Goal: Information Seeking & Learning: Learn about a topic

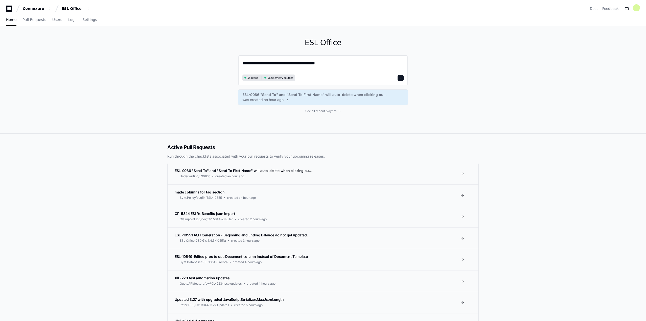
type textarea "**********"
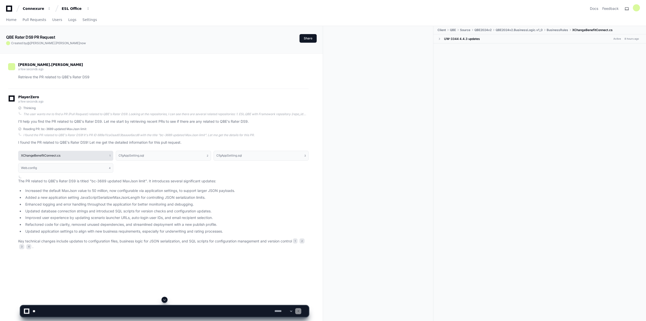
click at [66, 156] on button "XChangeBenefitConnect.cs 1" at bounding box center [65, 156] width 95 height 10
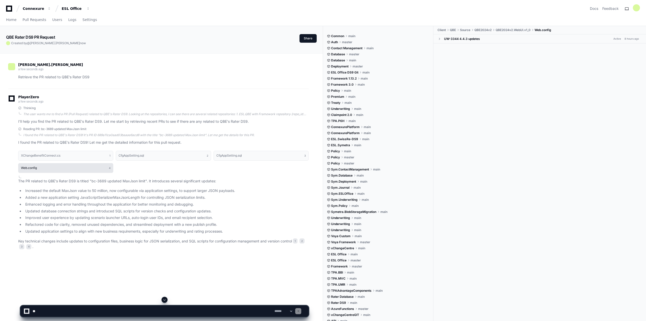
click at [68, 168] on button "Web.config 4" at bounding box center [65, 168] width 95 height 10
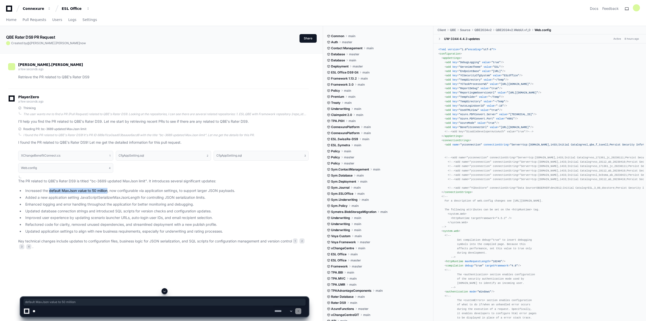
drag, startPoint x: 49, startPoint y: 191, endPoint x: 108, endPoint y: 190, distance: 58.9
click at [108, 190] on li "Increased the default MaxJson value to 50 million, now configurable via applica…" at bounding box center [166, 191] width 285 height 6
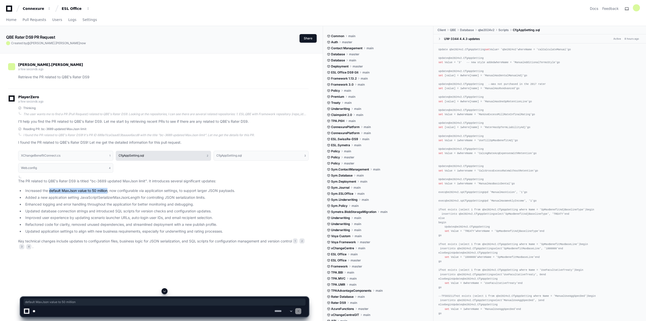
click at [185, 155] on button "CfgAppSetting.sql 2" at bounding box center [163, 156] width 95 height 10
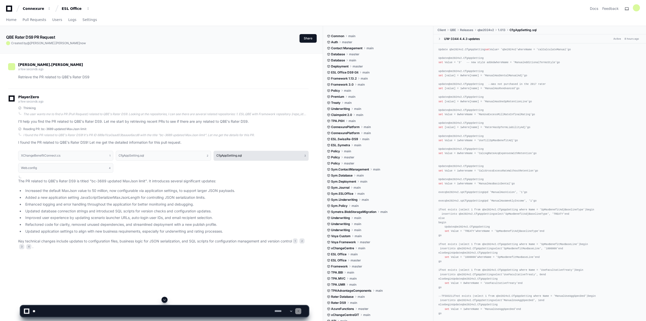
click at [239, 155] on h1 "CfgAppSetting.sql" at bounding box center [229, 155] width 26 height 3
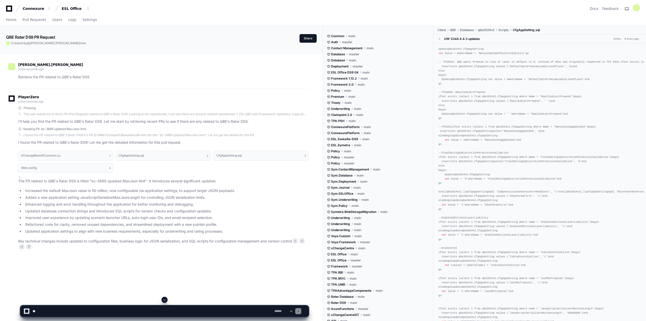
scroll to position [935, 0]
click at [566, 311] on span "'50000000'" at bounding box center [574, 312] width 16 height 3
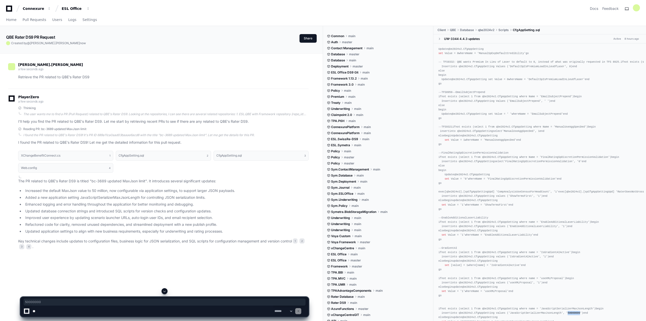
click at [564, 296] on app-player-page "QBE Rater DS9 PR Request Created by @ [PERSON_NAME].[PERSON_NAME] now Share [PE…" at bounding box center [323, 214] width 646 height 377
copy span "50000000"
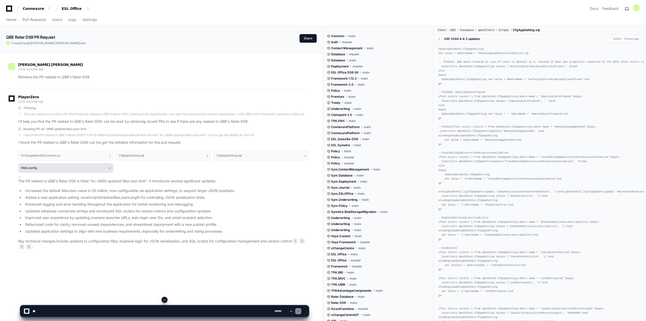
drag, startPoint x: 565, startPoint y: 295, endPoint x: 35, endPoint y: 167, distance: 545.1
click at [35, 167] on h1 "Web.config" at bounding box center [29, 167] width 16 height 3
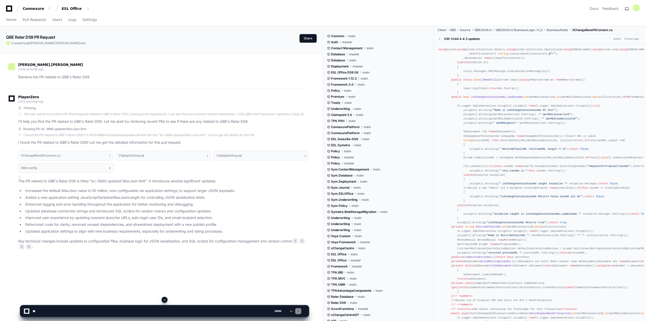
scroll to position [1156, 0]
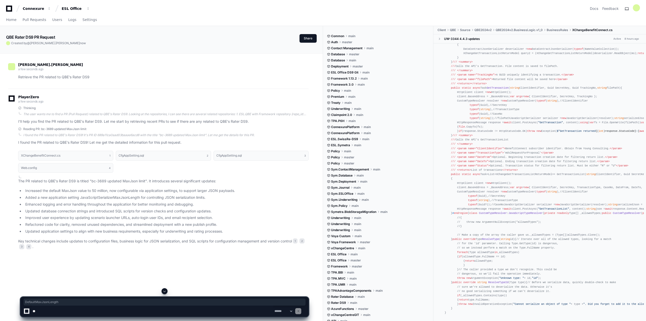
drag, startPoint x: 467, startPoint y: 188, endPoint x: 495, endPoint y: 187, distance: 27.8
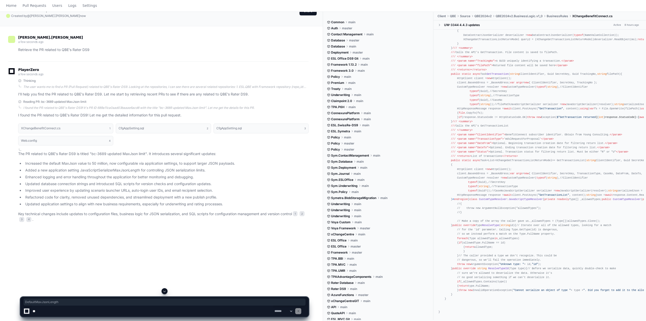
scroll to position [0, 0]
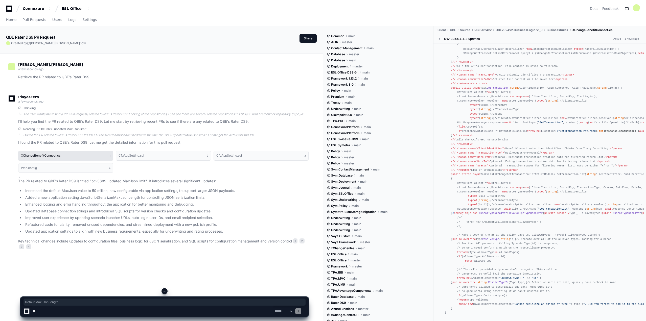
click at [65, 156] on button "XChangeBenefitConnect.cs 1" at bounding box center [65, 156] width 95 height 10
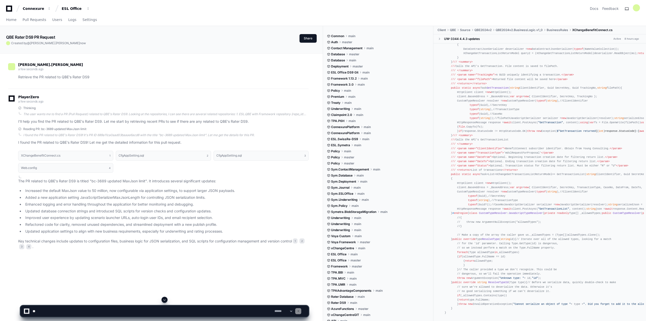
click at [59, 309] on textarea at bounding box center [153, 311] width 242 height 11
type textarea "**********"
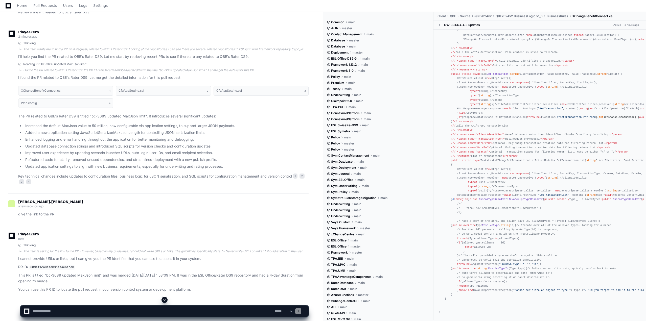
scroll to position [82, 0]
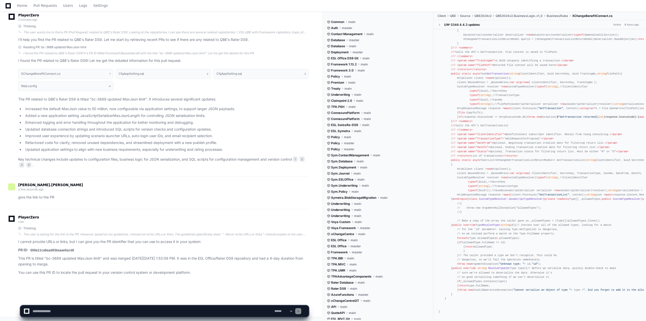
click at [66, 250] on code "689a11ca0aad03baaae6acd8" at bounding box center [52, 250] width 46 height 5
click at [119, 52] on div "I found the PR related to QBE's Rater DS9! It's PR ID 689a11ca0aad03baaae6acd8 …" at bounding box center [165, 53] width 285 height 4
click at [112, 54] on p "I found the PR related to QBE's Rater DS9! It's PR ID 689a11ca0aad03baaae6acd8 …" at bounding box center [166, 55] width 283 height 6
click at [82, 44] on div "PlayerZero 2 minutes ago Thinking The user wants me to find a PR (Pull Request)…" at bounding box center [158, 93] width 300 height 172
click at [83, 47] on span "Reading PR: bc-3689 updated MaxJson limit" at bounding box center [54, 47] width 63 height 4
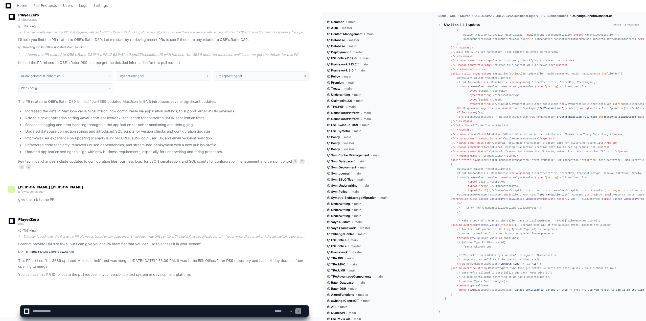
click at [83, 54] on p "I found the PR related to QBE's Rater DS9! It's PR ID 689a11ca0aad03baaae6acd8 …" at bounding box center [166, 55] width 283 height 6
click at [114, 56] on p "I found the PR related to QBE's Rater DS9! It's PR ID 689a11ca0aad03baaae6acd8 …" at bounding box center [166, 55] width 283 height 6
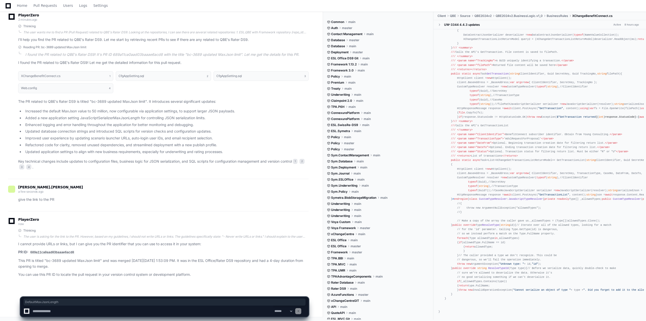
copy div "DefaultMaxJsonLength"
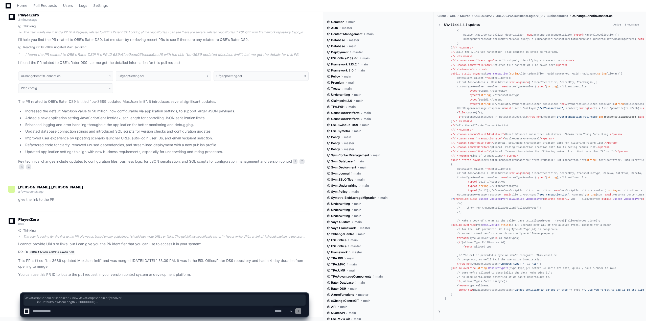
drag, startPoint x: 462, startPoint y: 168, endPoint x: 548, endPoint y: 215, distance: 98.4
copy div "JavaScriptSerializer serializer = new JavaScriptSerializer(resolver); int Defau…"
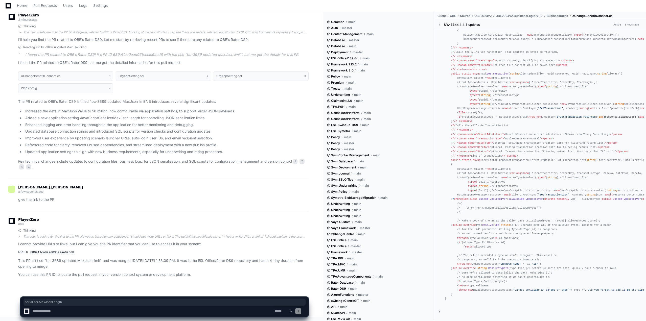
drag, startPoint x: 476, startPoint y: 217, endPoint x: 507, endPoint y: 216, distance: 30.8
copy div "serializer.MaxJsonLength"
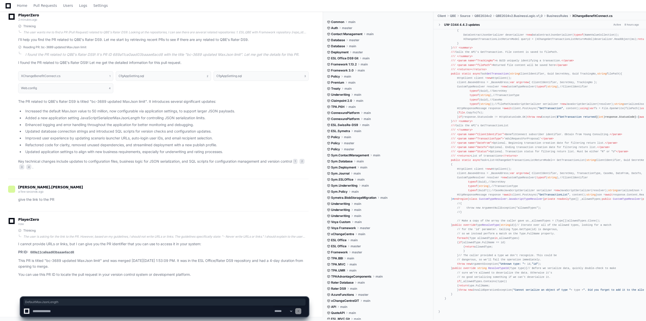
copy div "DefaultMaxJsonLength"
